Goal: Task Accomplishment & Management: Manage account settings

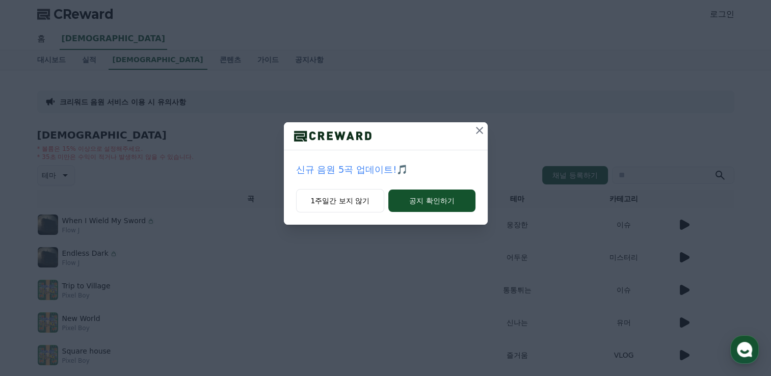
click at [482, 128] on icon at bounding box center [479, 130] width 7 height 7
click at [479, 131] on icon at bounding box center [479, 130] width 7 height 7
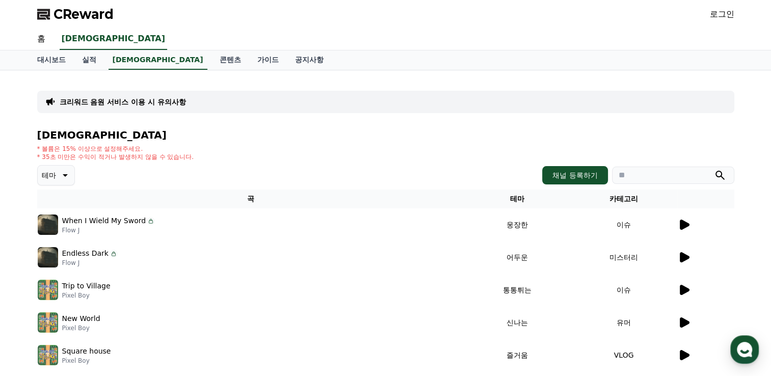
click at [721, 22] on div "로그인" at bounding box center [722, 14] width 24 height 16
click at [722, 17] on link "로그인" at bounding box center [722, 14] width 24 height 12
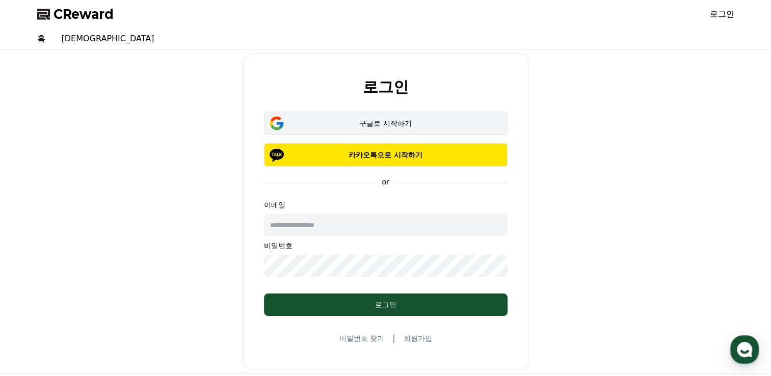
click at [392, 126] on div "구글로 시작하기" at bounding box center [386, 123] width 214 height 10
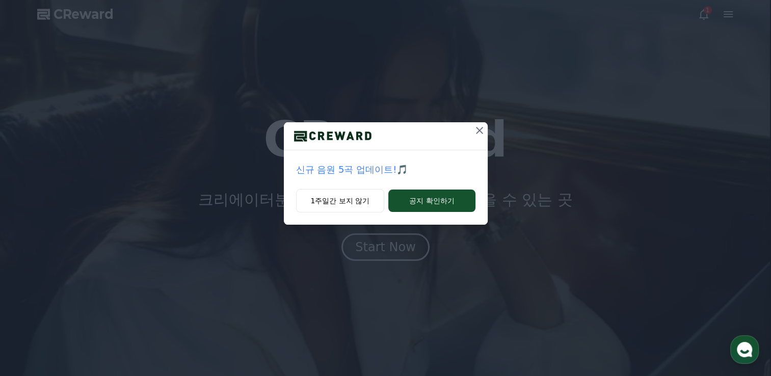
click at [478, 131] on icon at bounding box center [480, 130] width 12 height 12
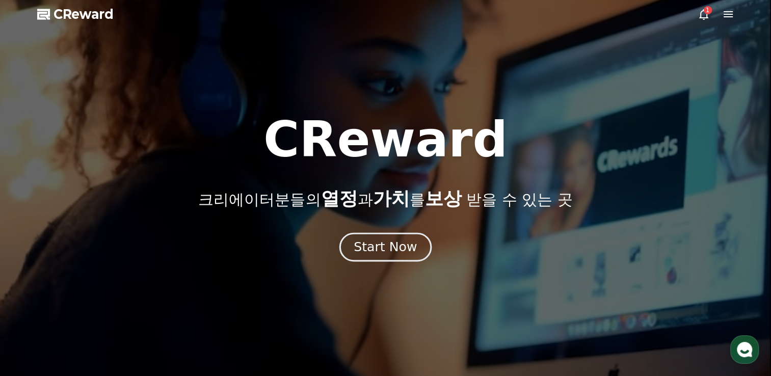
click at [385, 246] on div "Start Now" at bounding box center [385, 247] width 63 height 17
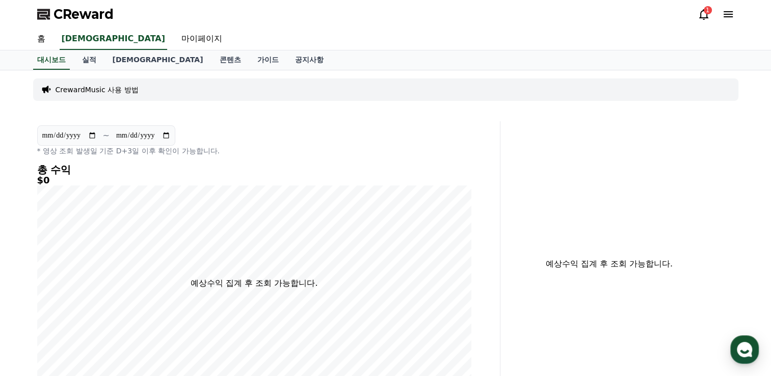
click at [708, 7] on div "1" at bounding box center [708, 10] width 8 height 8
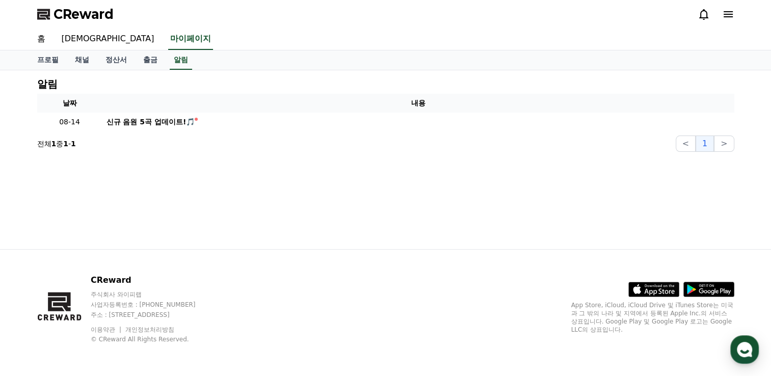
click at [702, 16] on icon at bounding box center [704, 14] width 12 height 12
click at [85, 60] on link "채널" at bounding box center [82, 59] width 31 height 19
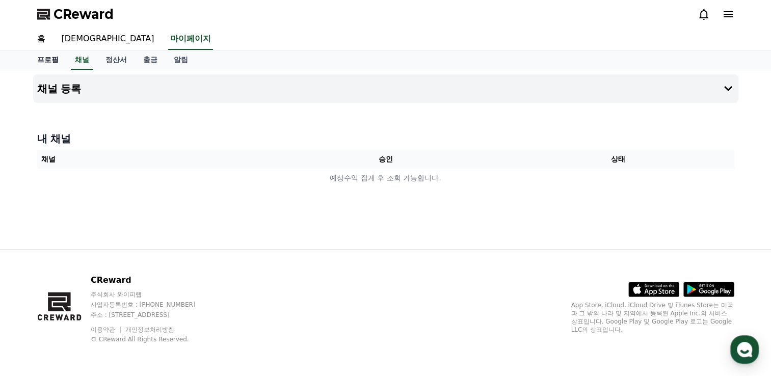
click at [37, 64] on link "프로필" at bounding box center [48, 59] width 38 height 19
select select "**********"
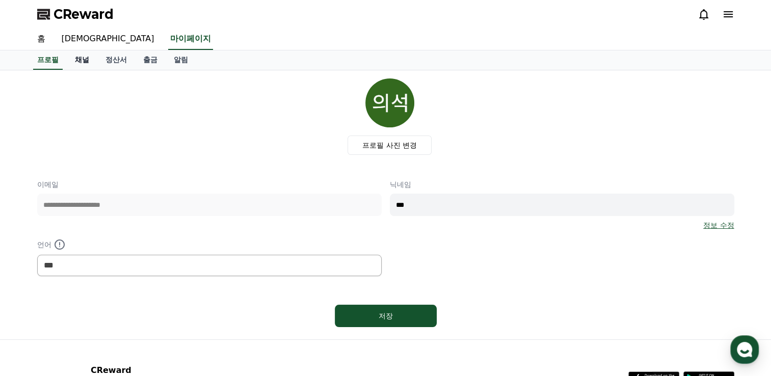
click at [81, 62] on link "채널" at bounding box center [82, 59] width 31 height 19
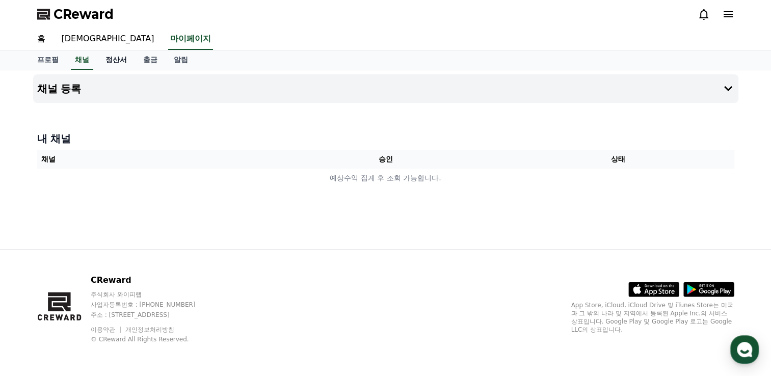
click at [113, 63] on link "정산서" at bounding box center [116, 59] width 38 height 19
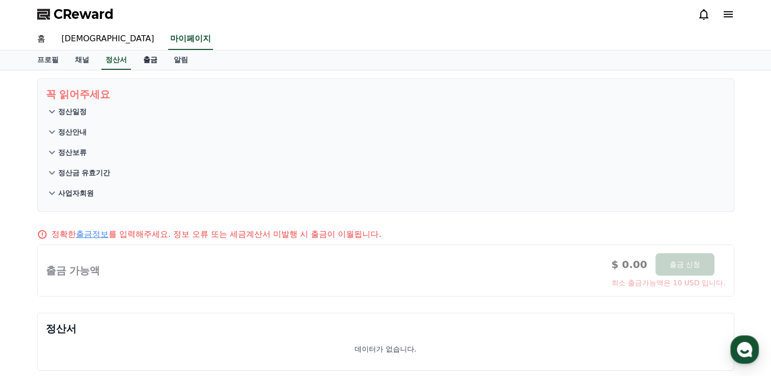
click at [153, 60] on link "출금" at bounding box center [150, 59] width 31 height 19
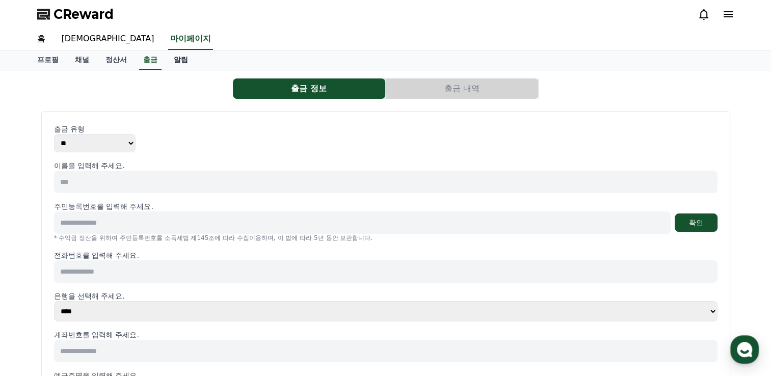
click at [188, 62] on link "알림" at bounding box center [181, 59] width 31 height 19
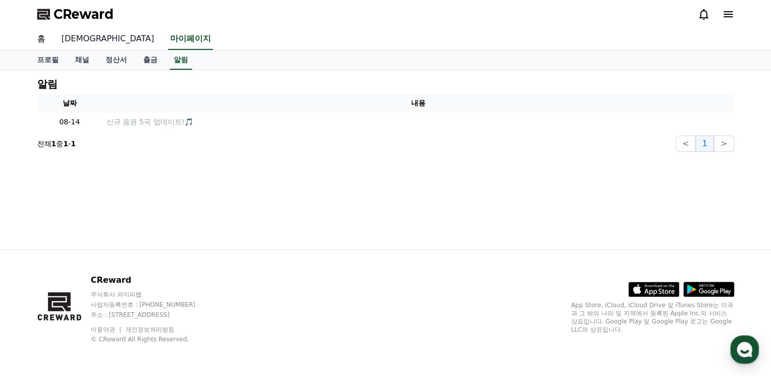
click at [62, 38] on link "[DEMOGRAPHIC_DATA]" at bounding box center [108, 39] width 109 height 21
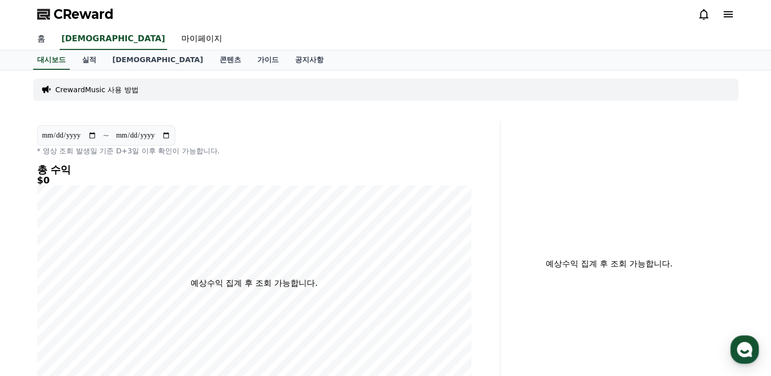
click at [45, 41] on link "홈" at bounding box center [41, 39] width 24 height 21
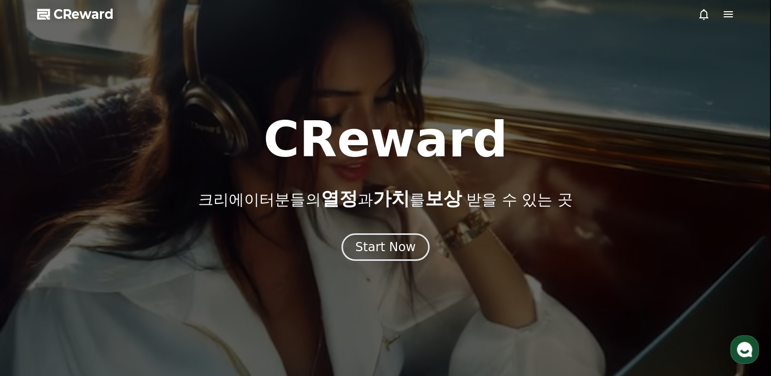
click at [730, 12] on icon at bounding box center [729, 14] width 12 height 12
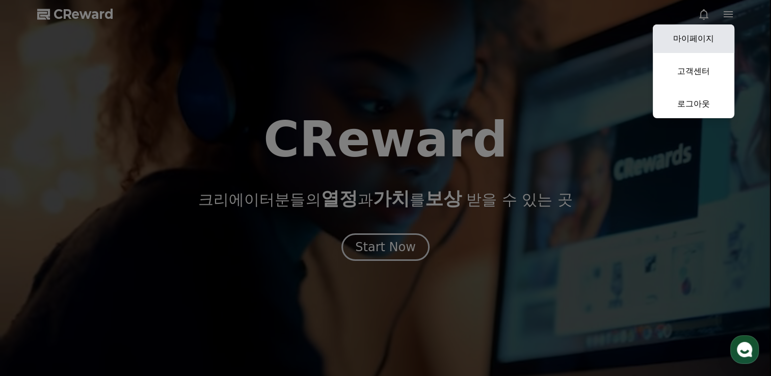
click at [702, 39] on link "마이페이지" at bounding box center [694, 38] width 82 height 29
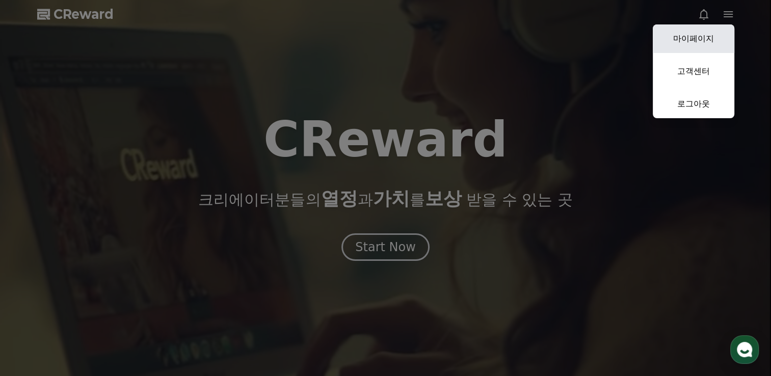
select select "**********"
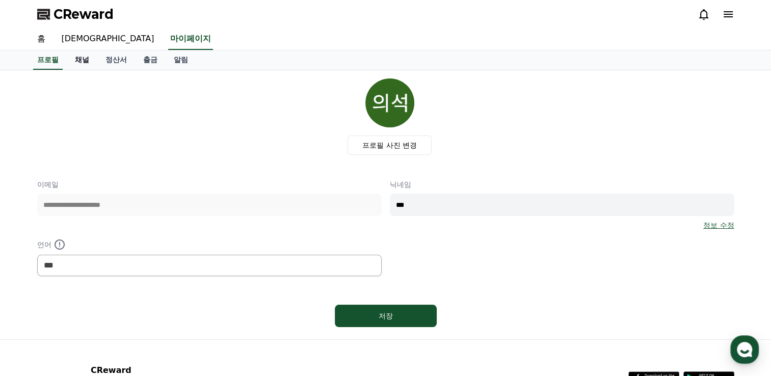
click at [87, 60] on link "채널" at bounding box center [82, 59] width 31 height 19
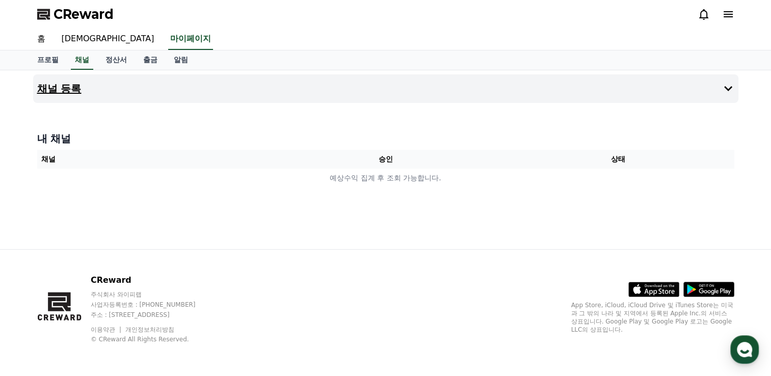
click at [61, 91] on h4 "채널 등록" at bounding box center [59, 88] width 44 height 11
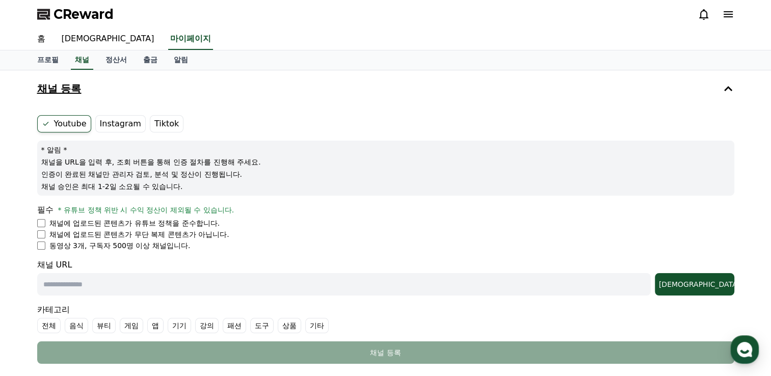
click at [61, 91] on h4 "채널 등록" at bounding box center [59, 88] width 44 height 11
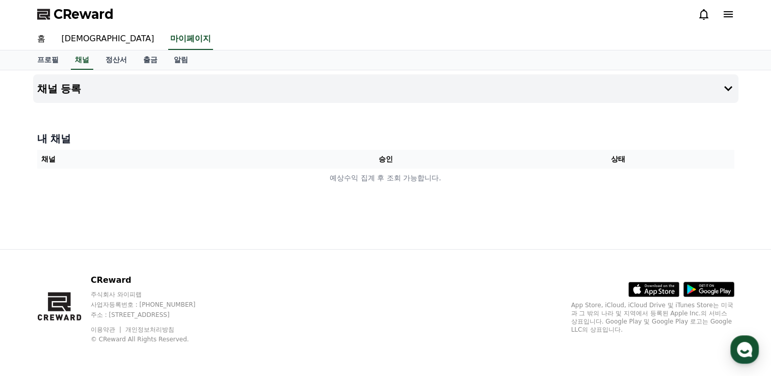
click at [723, 11] on icon at bounding box center [729, 14] width 12 height 12
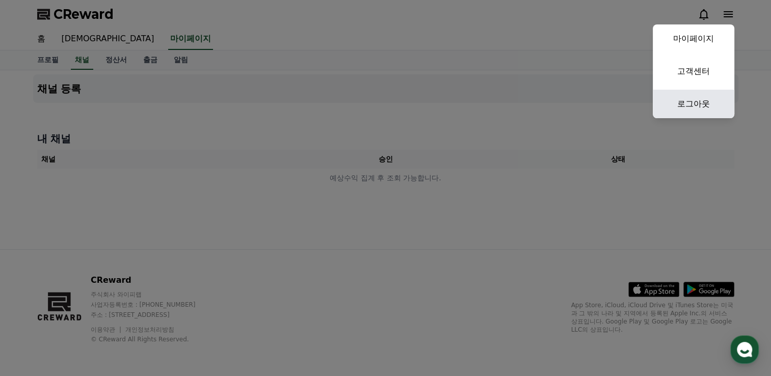
click at [685, 106] on link "로그아웃" at bounding box center [694, 104] width 82 height 29
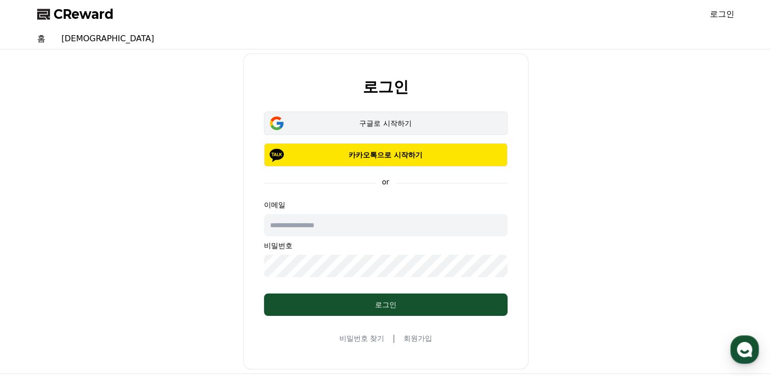
click at [377, 126] on div "구글로 시작하기" at bounding box center [386, 123] width 214 height 10
